Goal: Task Accomplishment & Management: Manage account settings

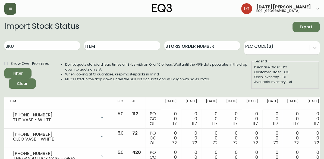
click at [8, 10] on icon "button" at bounding box center [10, 9] width 4 height 4
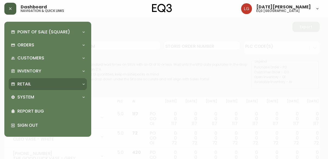
click at [29, 82] on p "Retail" at bounding box center [24, 84] width 14 height 6
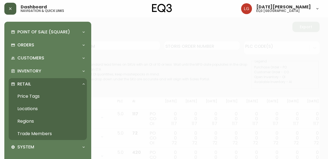
click at [41, 133] on link "Trade Members" at bounding box center [48, 134] width 78 height 12
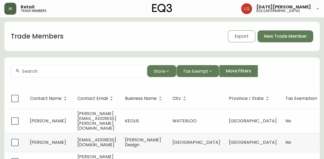
click at [49, 72] on input "text" at bounding box center [82, 71] width 121 height 5
paste input "[PERSON_NAME]"
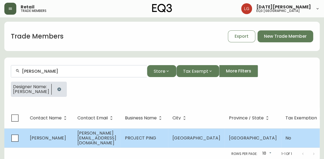
type input "[PERSON_NAME]"
click at [97, 139] on span "[PERSON_NAME][EMAIL_ADDRESS][DOMAIN_NAME]" at bounding box center [96, 138] width 39 height 16
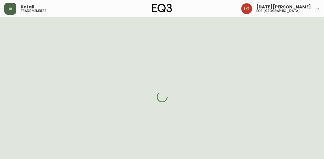
select select "BC"
select select "CA"
select select "CA_EN"
select select "Other"
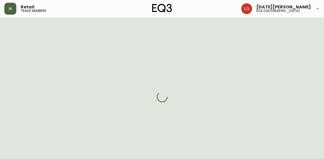
select select "false"
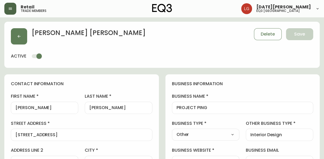
type input "EQ3 [GEOGRAPHIC_DATA]"
select select "cjw10z96p001r6gs00juufhhe"
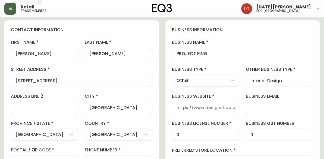
scroll to position [54, 0]
click at [20, 51] on input "[PERSON_NAME]" at bounding box center [44, 53] width 58 height 5
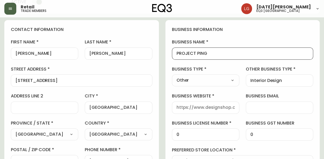
drag, startPoint x: 211, startPoint y: 52, endPoint x: 146, endPoint y: 54, distance: 64.7
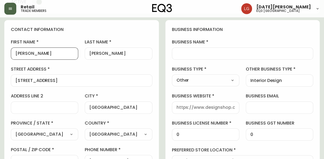
click at [24, 54] on input "[PERSON_NAME]" at bounding box center [44, 53] width 58 height 5
type input "[PERSON_NAME]"
click at [190, 56] on div at bounding box center [243, 54] width 142 height 12
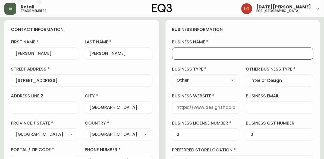
paste input "[PERSON_NAME]"
type input "[PERSON_NAME]"
click at [103, 54] on input "[PERSON_NAME]" at bounding box center [118, 53] width 58 height 5
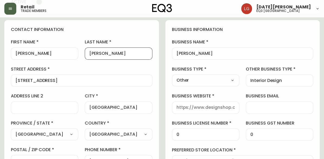
click at [103, 54] on input "[PERSON_NAME]" at bounding box center [118, 53] width 58 height 5
type input "[PERSON_NAME]"
click at [207, 57] on div "[PERSON_NAME]" at bounding box center [243, 54] width 142 height 12
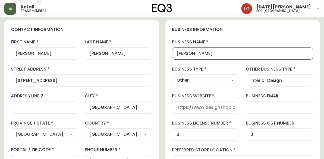
paste input "[PERSON_NAME]"
type input "[PERSON_NAME]"
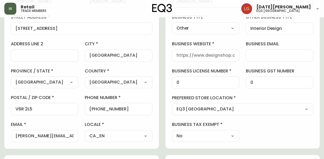
scroll to position [109, 0]
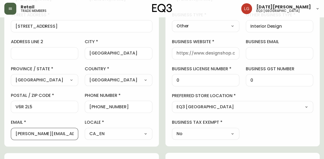
drag, startPoint x: 62, startPoint y: 132, endPoint x: -2, endPoint y: 129, distance: 64.2
click at [0, 129] on html "Retail trade members [DATE][PERSON_NAME] eq3 [GEOGRAPHIC_DATA] [PERSON_NAME] Sa…" at bounding box center [162, 122] width 324 height 463
paste input "@juliamckeough"
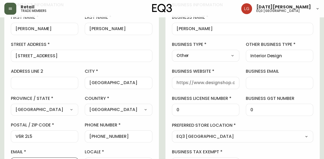
scroll to position [54, 0]
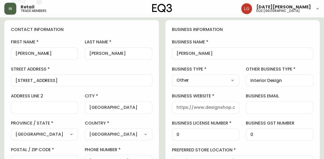
type input "[PERSON_NAME][EMAIL_ADDRESS][DOMAIN_NAME]"
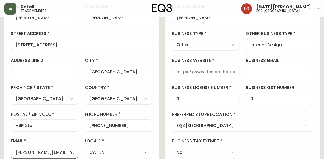
scroll to position [82, 0]
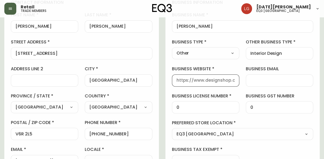
click at [177, 79] on input "business website" at bounding box center [206, 80] width 58 height 5
paste input "[DOMAIN_NAME]"
type input "[DOMAIN_NAME]"
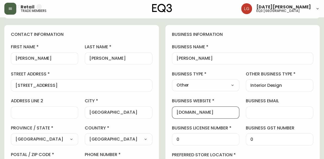
scroll to position [58, 0]
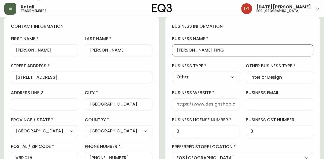
click at [213, 48] on input "[PERSON_NAME] PING" at bounding box center [243, 50] width 132 height 5
click at [214, 49] on input "[PERSON_NAME] PING" at bounding box center [243, 50] width 132 height 5
drag, startPoint x: 214, startPoint y: 49, endPoint x: 151, endPoint y: 49, distance: 62.8
click at [214, 49] on input "[PERSON_NAME] PING" at bounding box center [243, 50] width 132 height 5
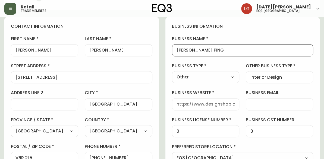
click at [214, 50] on input "[PERSON_NAME] PING" at bounding box center [243, 50] width 132 height 5
drag, startPoint x: 212, startPoint y: 49, endPoint x: 146, endPoint y: 53, distance: 66.4
drag, startPoint x: 215, startPoint y: 50, endPoint x: 161, endPoint y: 48, distance: 53.8
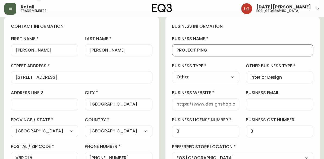
type input "PROJECT PING"
click at [158, 60] on div "contact information first name [PERSON_NAME] last name [PERSON_NAME][GEOGRAPHIC…" at bounding box center [81, 107] width 155 height 181
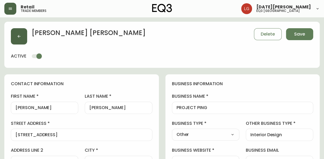
click at [24, 36] on button "button" at bounding box center [19, 36] width 16 height 16
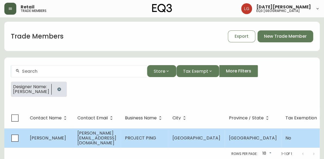
click at [94, 140] on span "[PERSON_NAME][EMAIL_ADDRESS][DOMAIN_NAME]" at bounding box center [96, 138] width 39 height 16
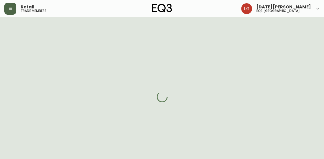
select select "BC"
select select "CA"
select select "CA_EN"
select select "Other"
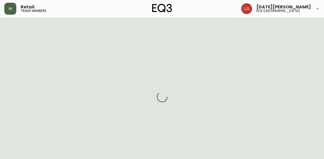
select select "cjw10z96p001r6gs00juufhhe"
select select "false"
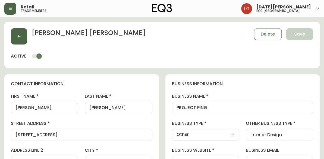
click at [16, 38] on button "button" at bounding box center [19, 36] width 16 height 16
